Goal: Task Accomplishment & Management: Use online tool/utility

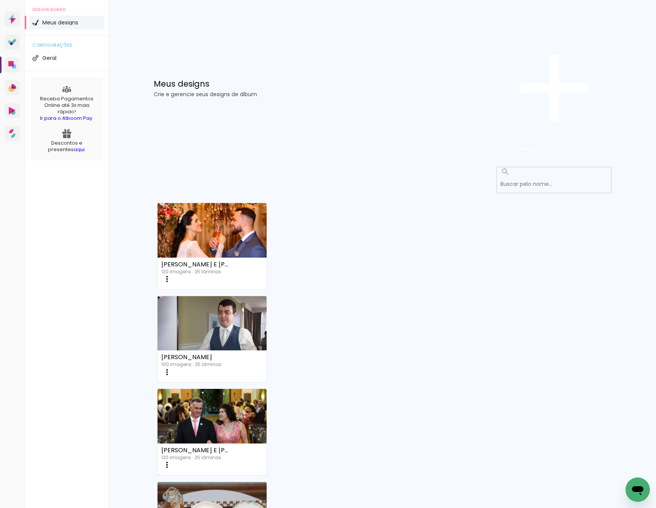
scroll to position [212, 0]
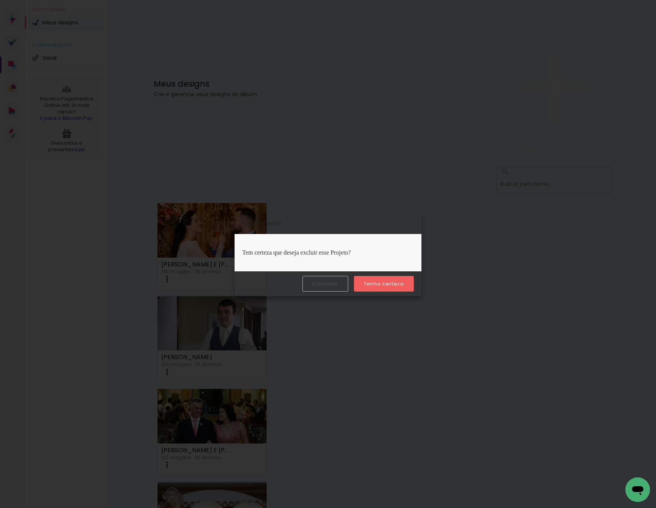
click at [0, 0] on slot "Tenho certeza" at bounding box center [0, 0] width 0 height 0
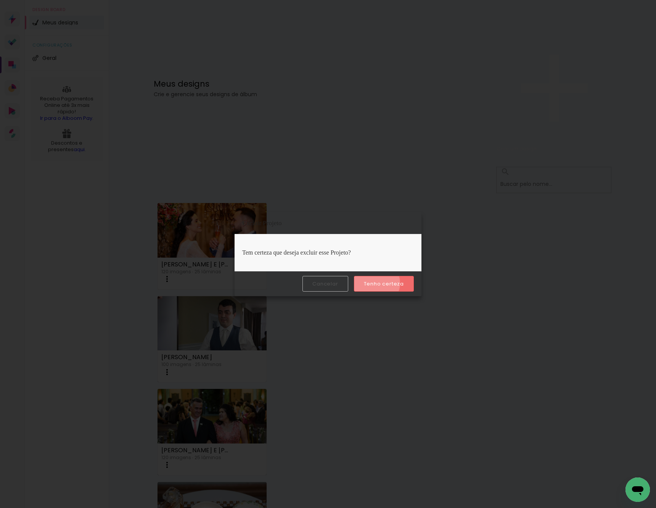
click at [0, 0] on slot "Tenho certeza" at bounding box center [0, 0] width 0 height 0
click at [0, 0] on slot "Cancelar" at bounding box center [0, 0] width 0 height 0
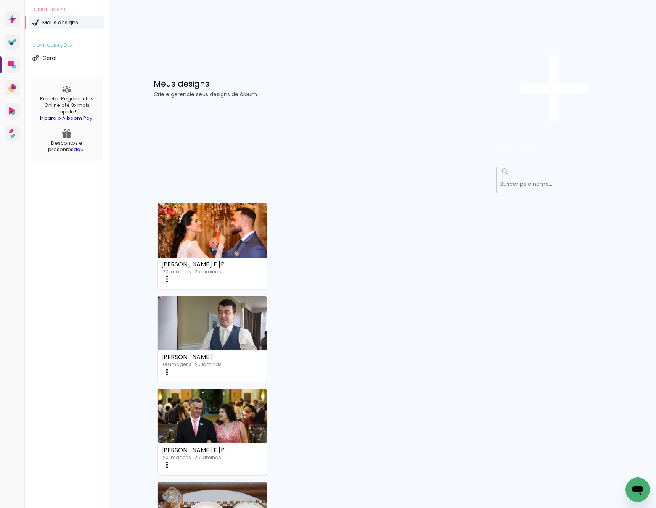
click at [340, 420] on paper-item "Excluir" at bounding box center [339, 465] width 75 height 90
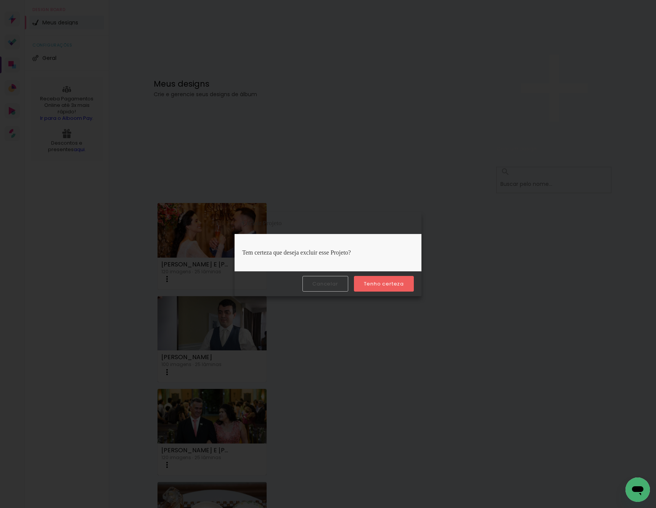
click at [0, 0] on slot "Tenho certeza" at bounding box center [0, 0] width 0 height 0
click at [0, 0] on slot "Cancelar" at bounding box center [0, 0] width 0 height 0
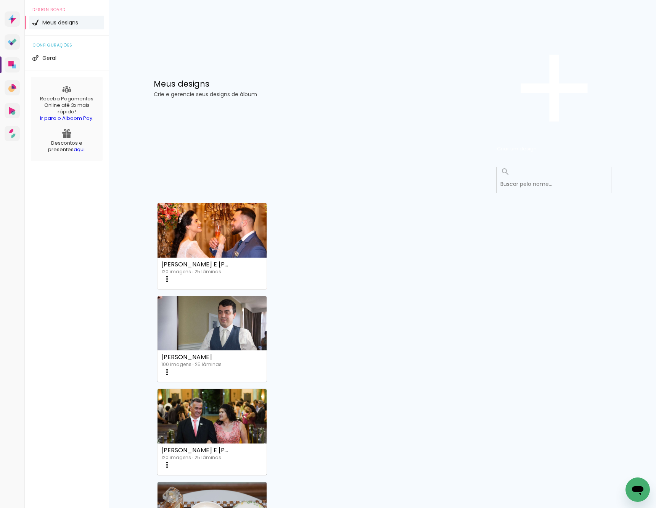
scroll to position [0, 0]
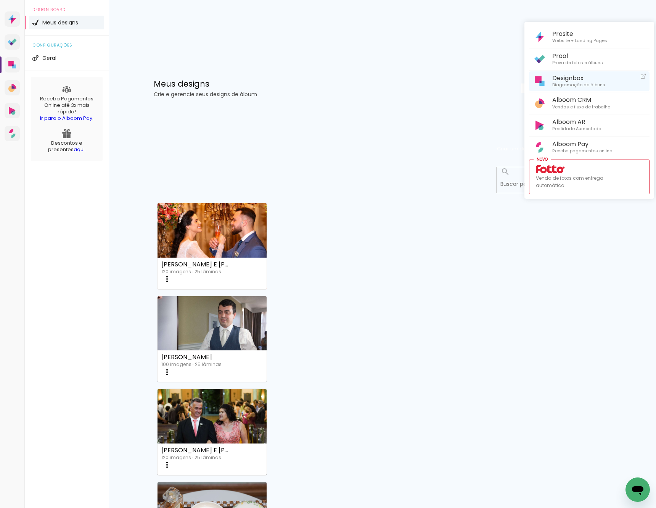
click at [572, 78] on span "Designbox" at bounding box center [579, 77] width 53 height 7
click at [209, 130] on div at bounding box center [328, 254] width 656 height 508
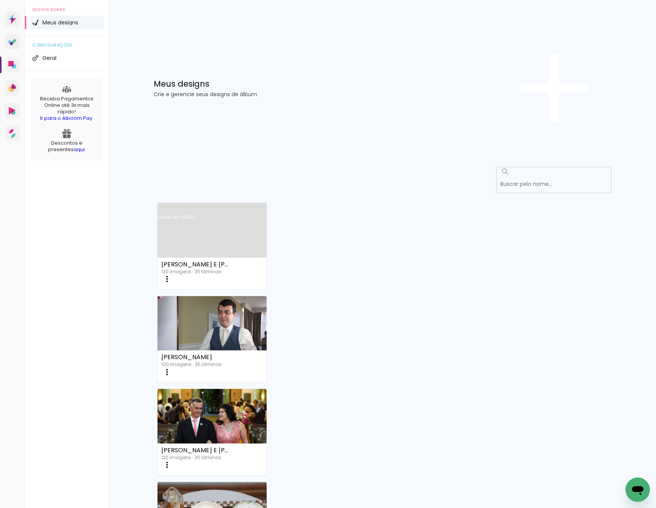
click at [208, 206] on link "Criado em [DATE]" at bounding box center [213, 227] width 110 height 43
click at [0, 0] on neon-animated-pages "Confirmar Cancelar" at bounding box center [0, 0] width 0 height 0
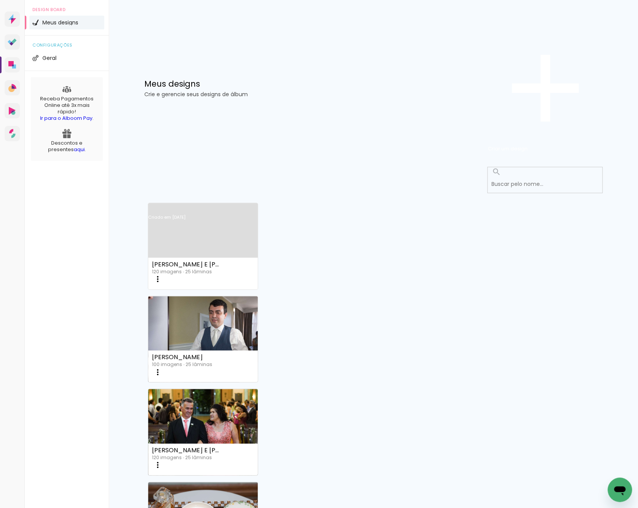
click at [206, 206] on link "Criado em [DATE]" at bounding box center [203, 227] width 110 height 43
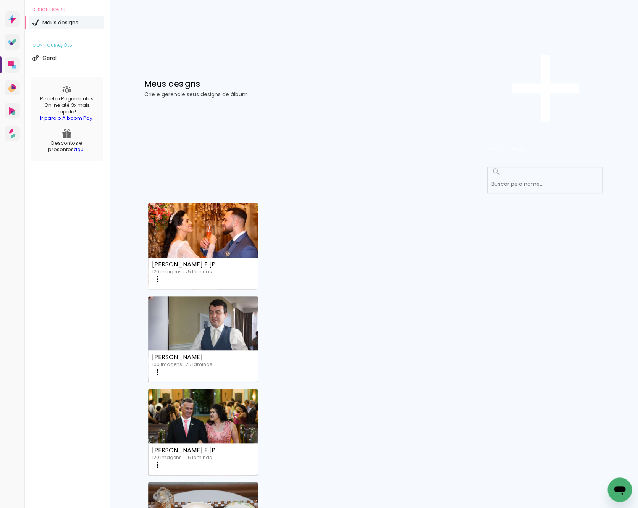
click at [0, 0] on neon-animated-pages "Confirmar Cancelar" at bounding box center [0, 0] width 0 height 0
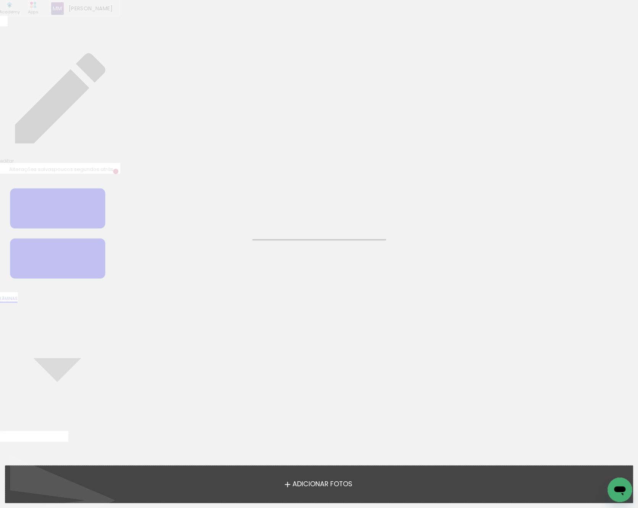
click at [337, 486] on span "Adicionar Fotos" at bounding box center [322, 484] width 60 height 7
click at [0, 0] on input "file" at bounding box center [0, 0] width 0 height 0
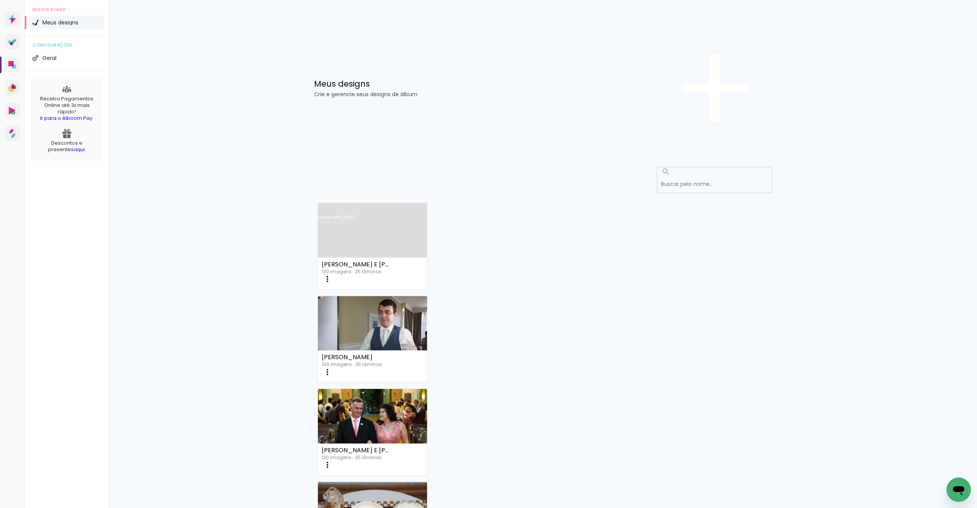
click at [369, 206] on link "Criado em [DATE]" at bounding box center [373, 227] width 110 height 43
